Goal: Task Accomplishment & Management: Use online tool/utility

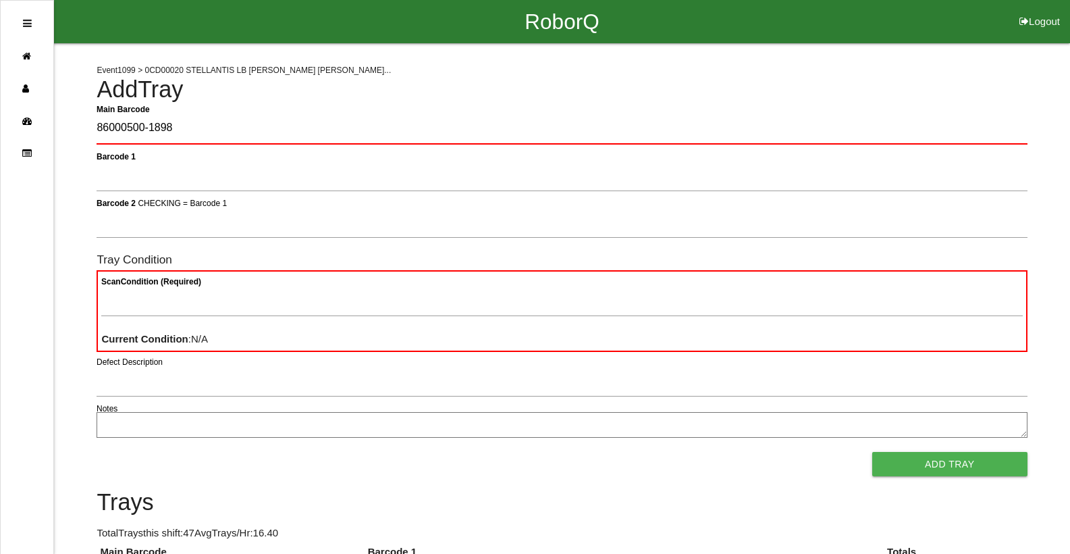
type Barcode "86000500-1898"
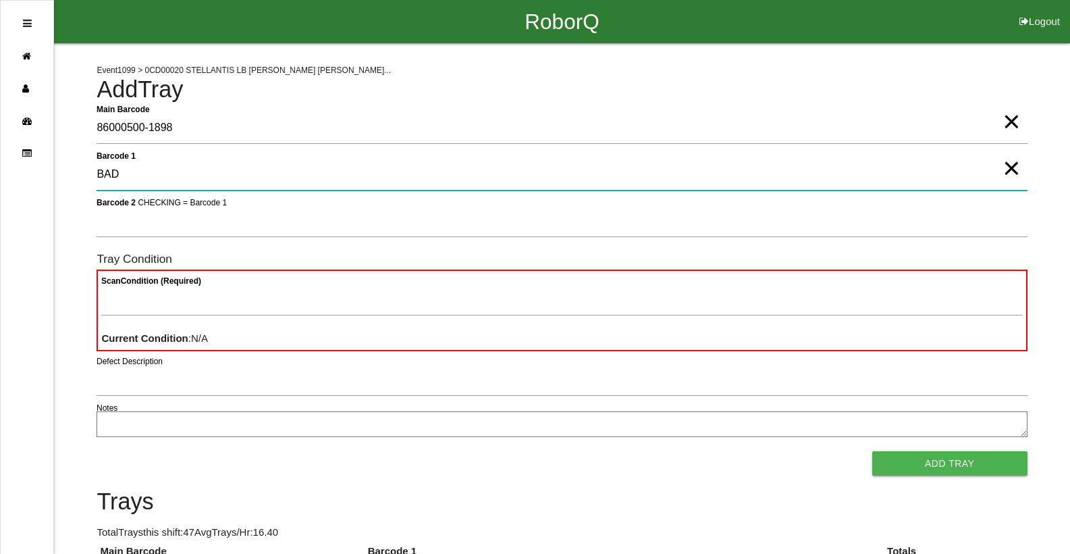
type 1 "BAD"
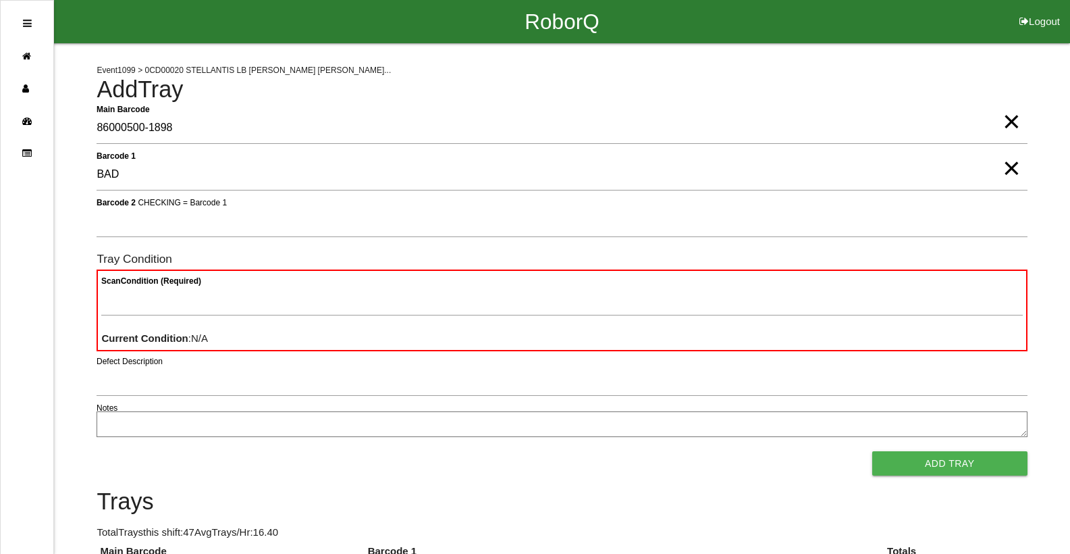
click at [872, 451] on button "Add Tray" at bounding box center [949, 463] width 155 height 24
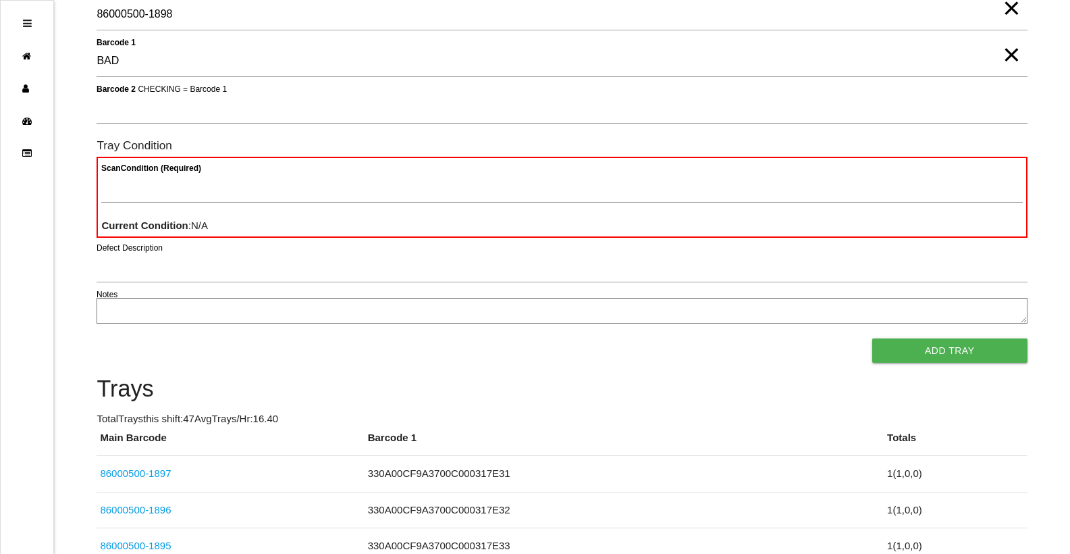
scroll to position [124, 0]
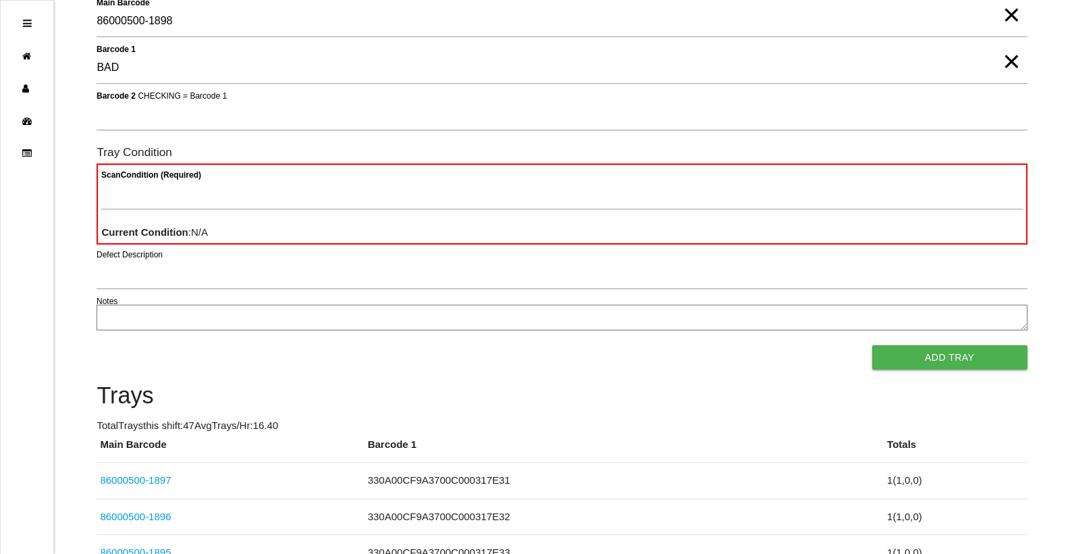
click at [1005, 15] on span "×" at bounding box center [1012, 1] width 18 height 27
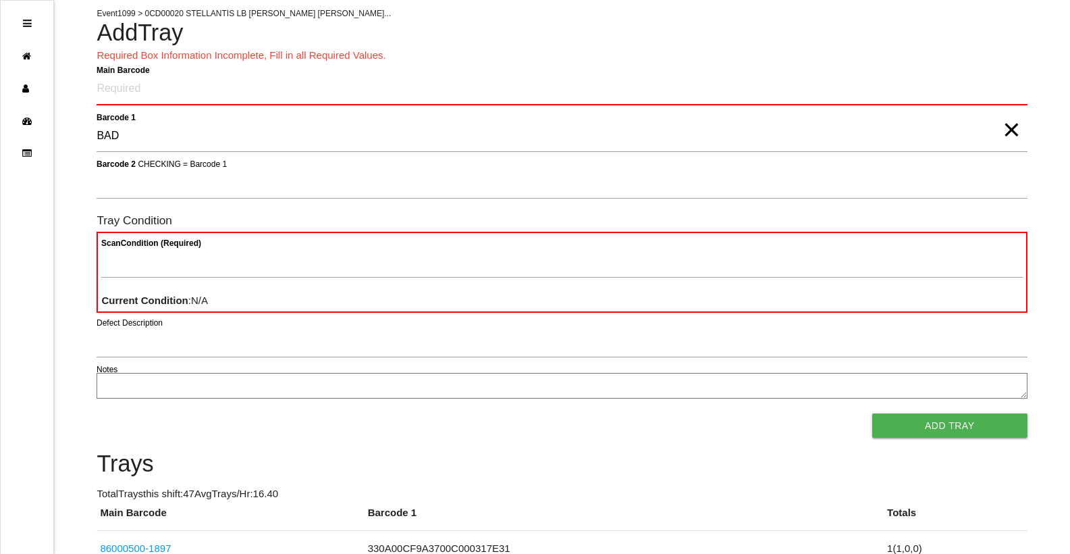
scroll to position [0, 0]
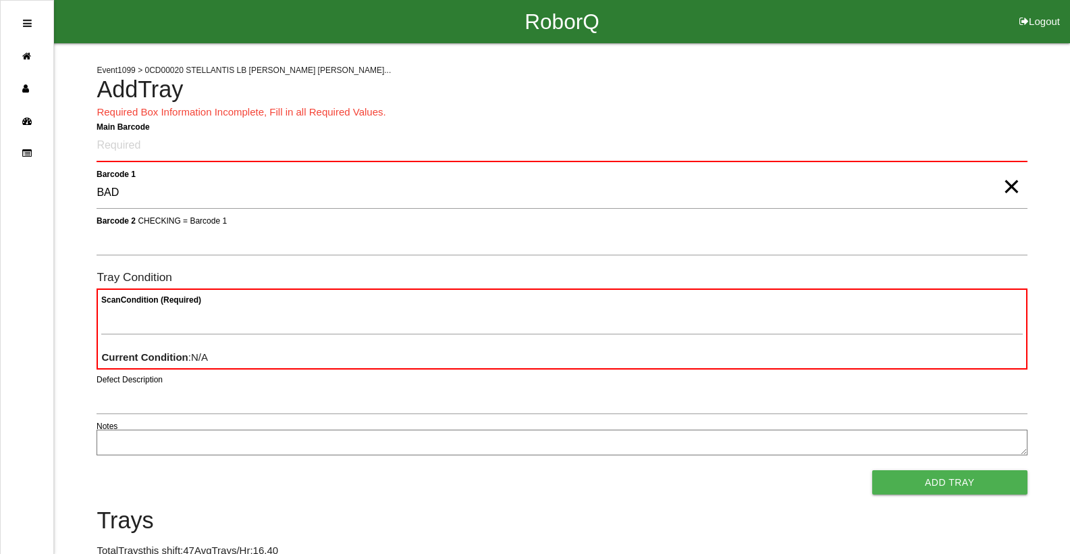
click at [1010, 184] on span "×" at bounding box center [1012, 172] width 18 height 27
click at [639, 159] on Barcode "Main Barcode" at bounding box center [562, 146] width 930 height 32
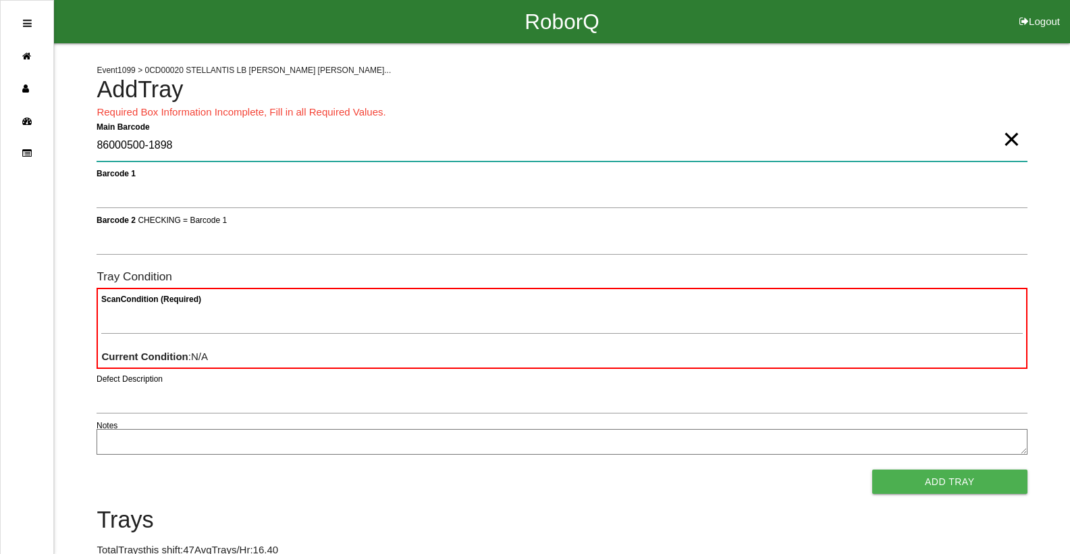
type Barcode "86000500-1898"
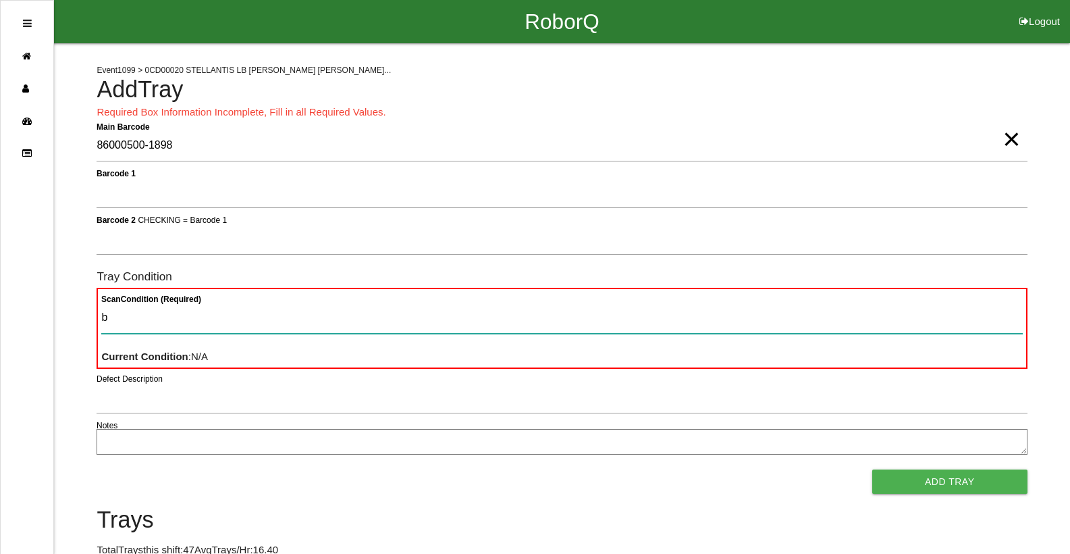
type Condition "ba"
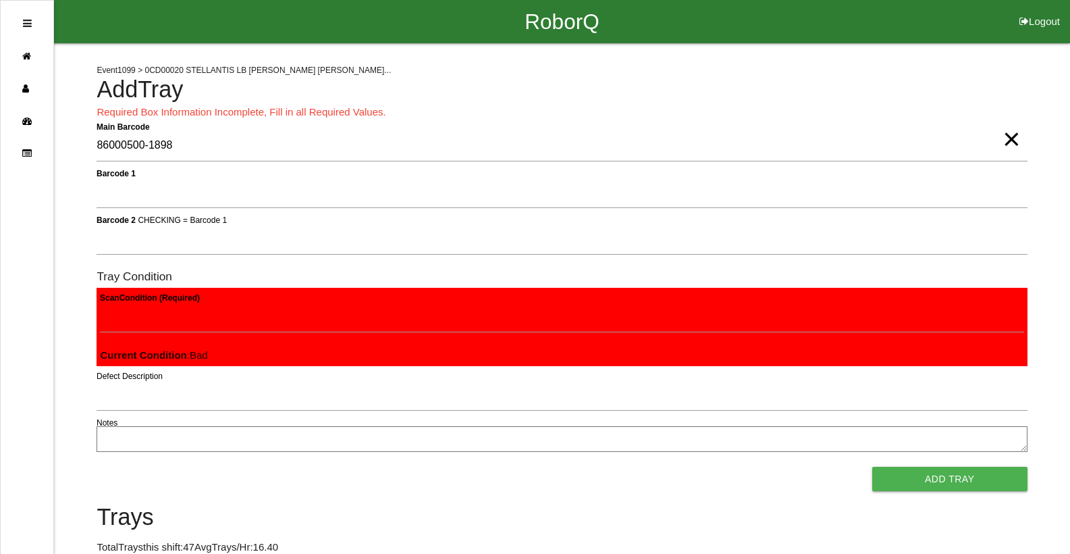
click at [872, 466] on button "Add Tray" at bounding box center [949, 478] width 155 height 24
